Goal: Task Accomplishment & Management: Manage account settings

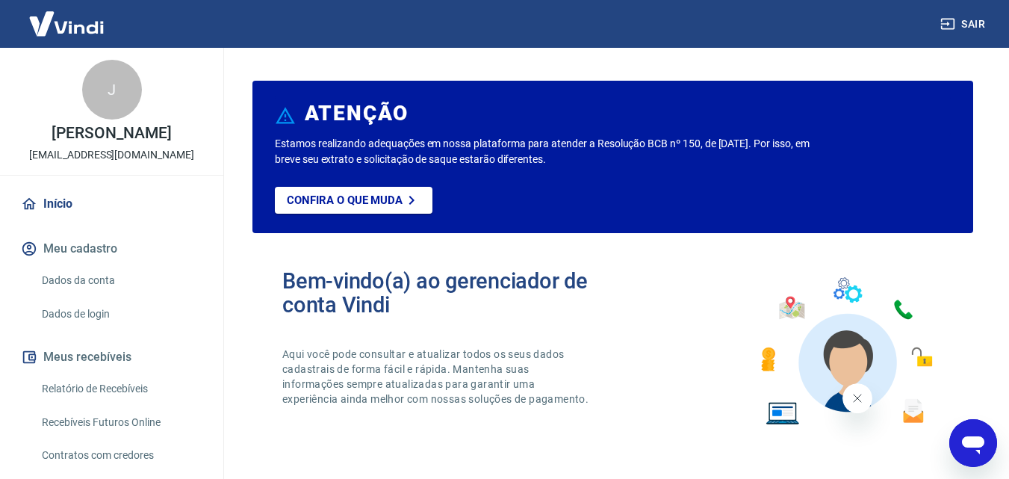
click at [109, 388] on link "Relatório de Recebíveis" at bounding box center [121, 388] width 170 height 31
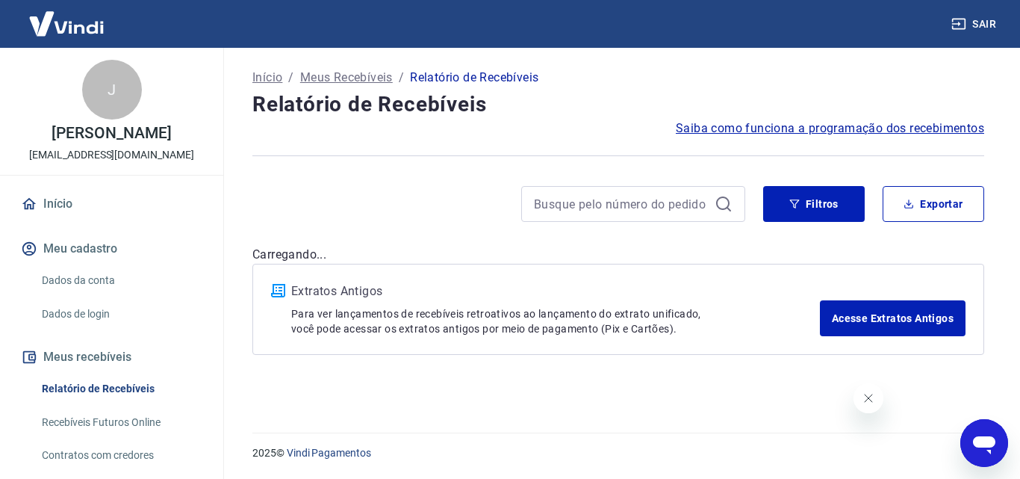
click at [876, 403] on button "Fechar mensagem da empresa" at bounding box center [868, 398] width 30 height 30
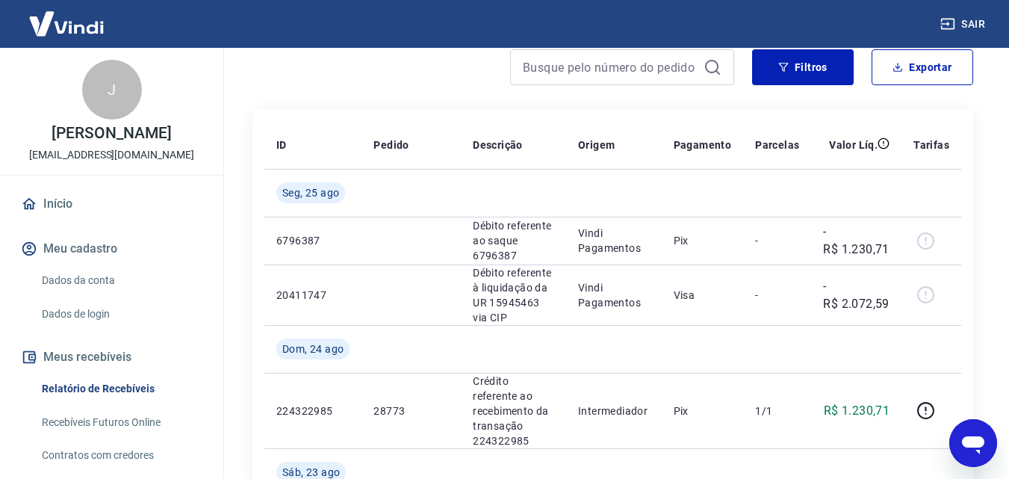
scroll to position [149, 0]
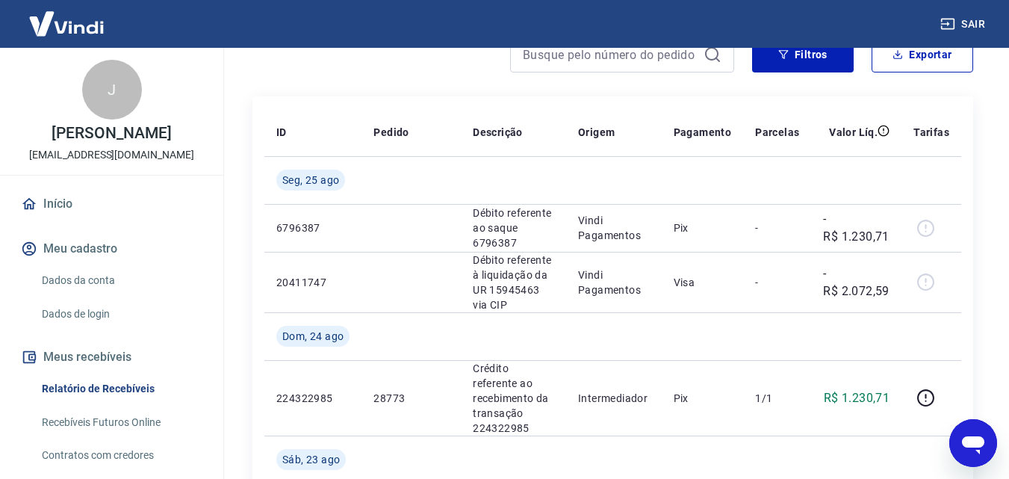
click at [84, 208] on link "Início" at bounding box center [111, 203] width 187 height 33
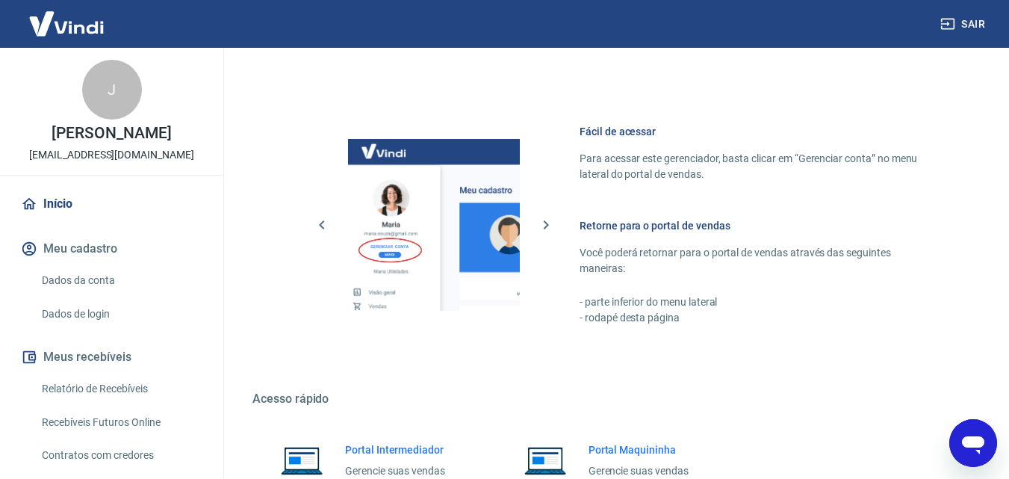
scroll to position [902, 0]
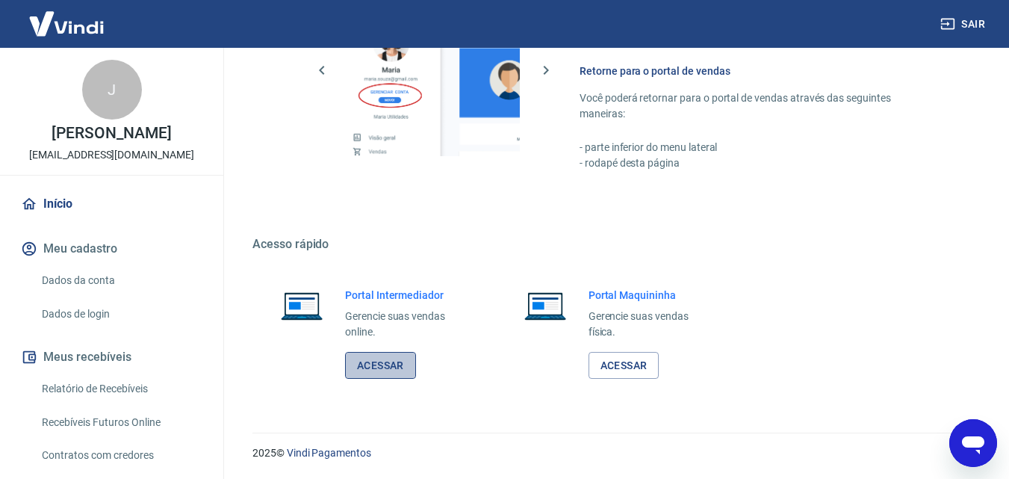
click at [370, 353] on link "Acessar" at bounding box center [380, 366] width 71 height 28
